Goal: Check status: Check status

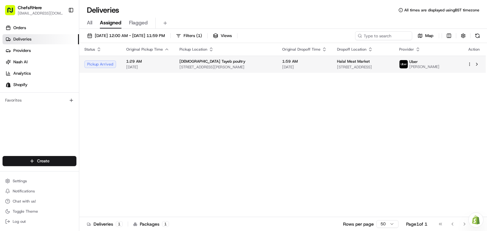
click at [156, 69] on span "[DATE]" at bounding box center [147, 67] width 43 height 5
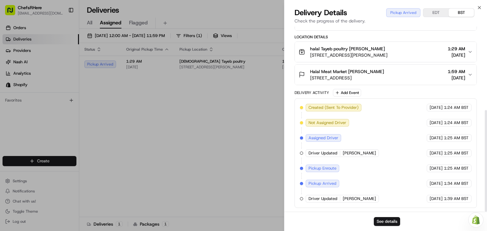
scroll to position [152, 0]
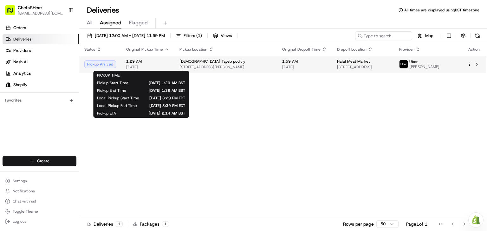
click at [160, 67] on span "[DATE]" at bounding box center [147, 67] width 43 height 5
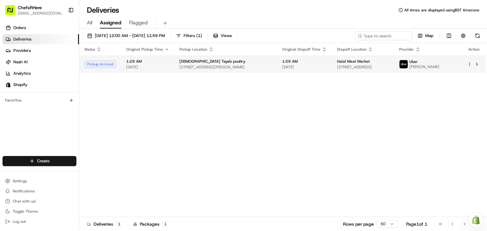
click at [165, 65] on span "[DATE]" at bounding box center [147, 67] width 43 height 5
